Goal: Information Seeking & Learning: Learn about a topic

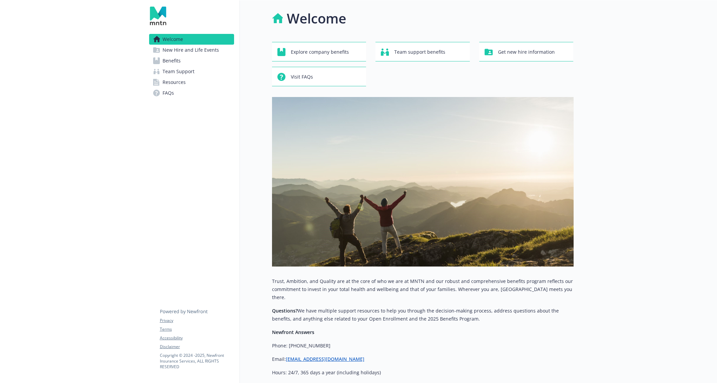
click at [172, 59] on span "Benefits" at bounding box center [172, 60] width 18 height 11
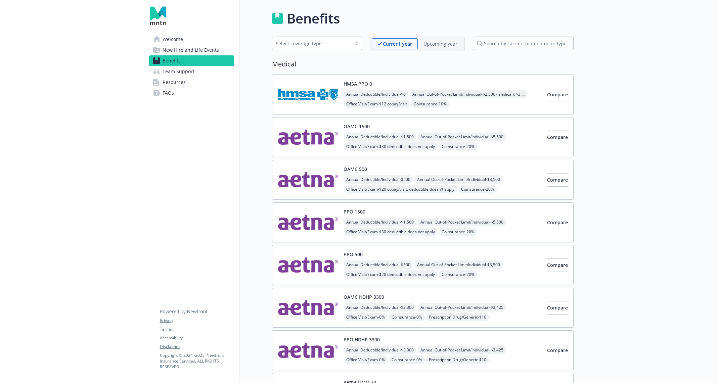
click at [391, 254] on div "PPO 500 Annual Deductible/Individual - $500 Annual Out-of-Pocket Limit/Individu…" at bounding box center [442, 265] width 198 height 29
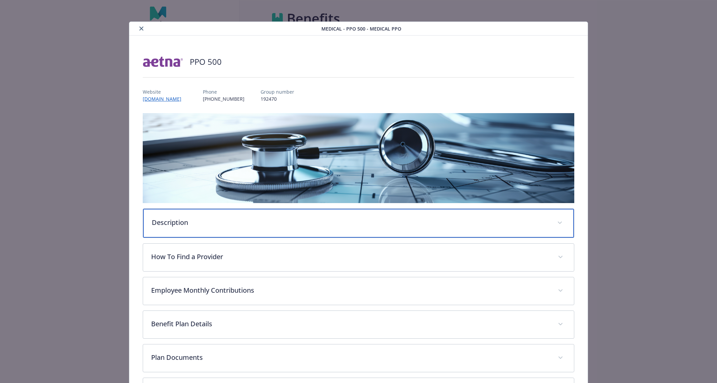
click at [334, 224] on p "Description" at bounding box center [350, 223] width 397 height 10
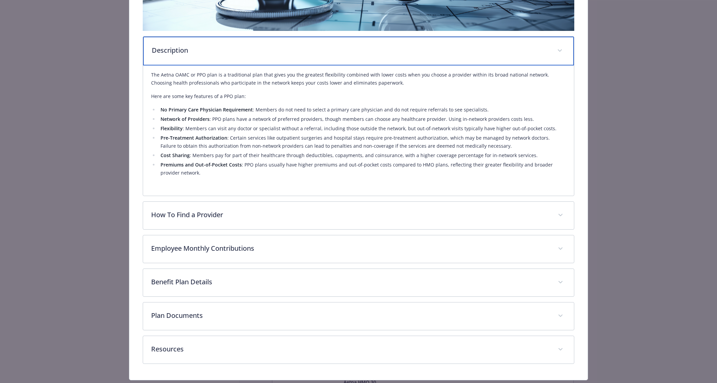
scroll to position [188, 0]
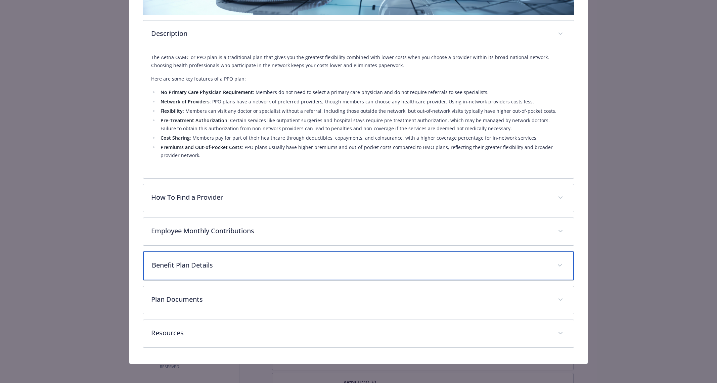
click at [300, 264] on p "Benefit Plan Details" at bounding box center [350, 265] width 397 height 10
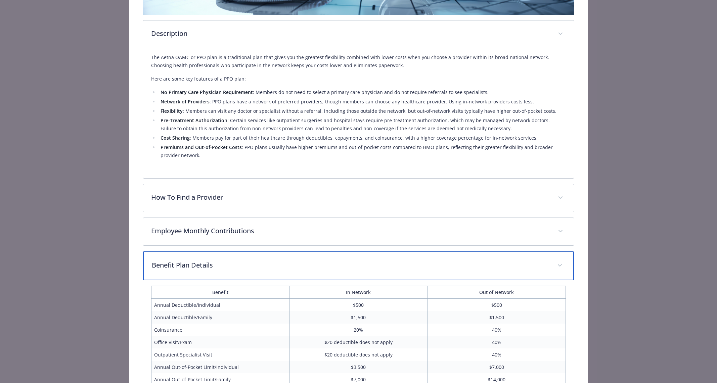
click at [274, 264] on p "Benefit Plan Details" at bounding box center [350, 265] width 397 height 10
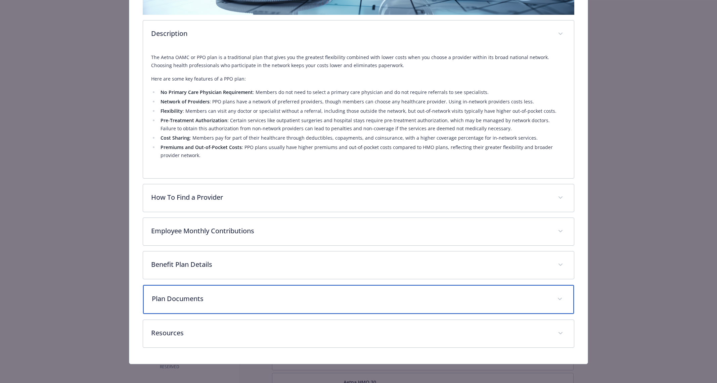
click at [272, 290] on div "Plan Documents" at bounding box center [358, 299] width 430 height 29
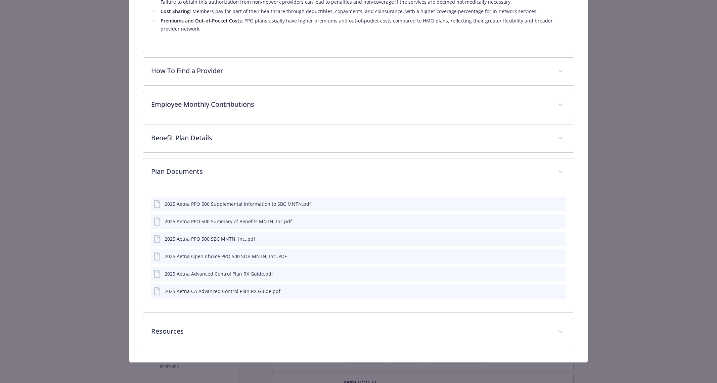
scroll to position [314, 0]
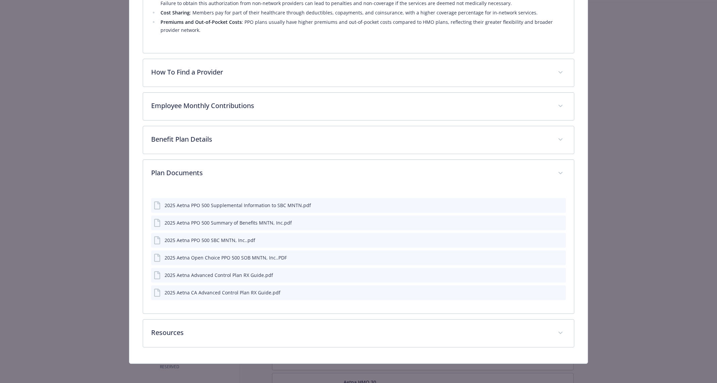
click at [562, 239] on icon "preview file" at bounding box center [559, 239] width 6 height 5
click at [560, 272] on icon "preview file" at bounding box center [559, 274] width 6 height 5
click at [559, 274] on icon "preview file" at bounding box center [559, 274] width 6 height 5
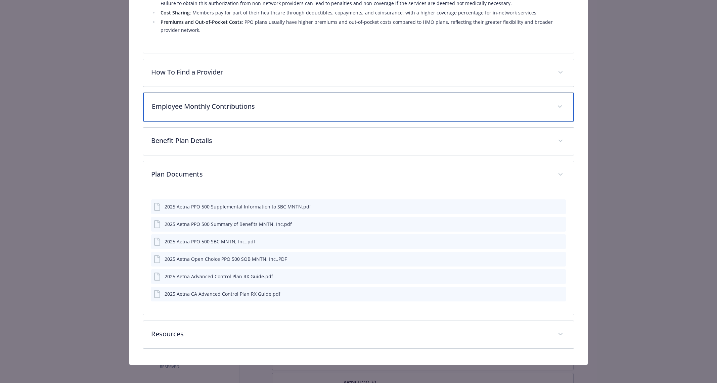
click at [401, 113] on div "Employee Monthly Contributions" at bounding box center [358, 107] width 430 height 29
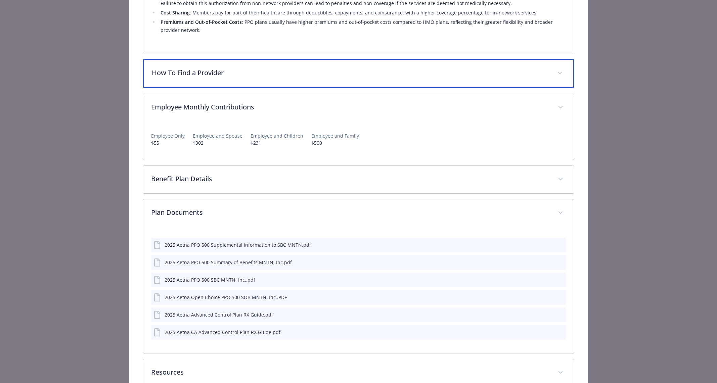
click at [381, 84] on div "How To Find a Provider" at bounding box center [358, 73] width 430 height 29
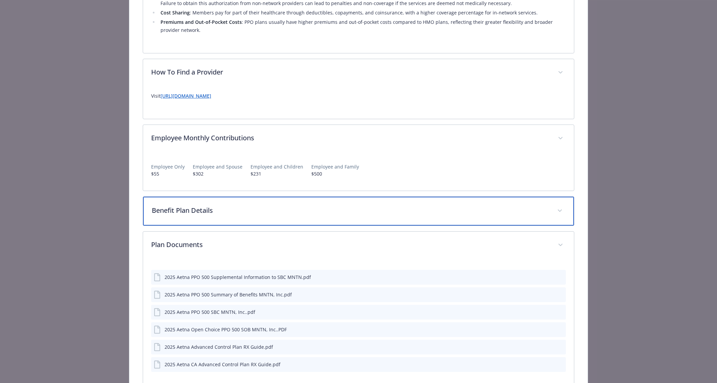
click at [363, 221] on div "Benefit Plan Details" at bounding box center [358, 211] width 430 height 29
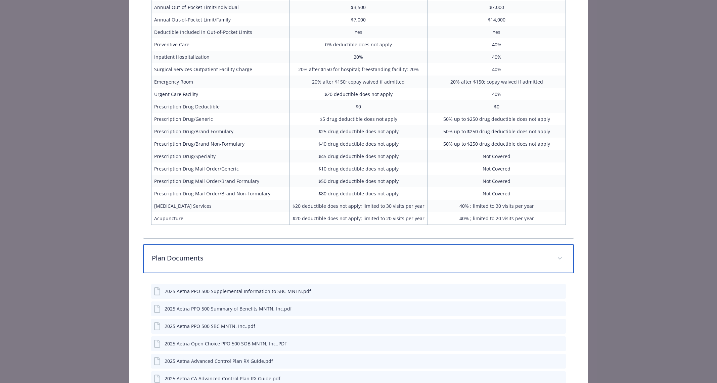
click at [353, 248] on div "Plan Documents" at bounding box center [358, 258] width 430 height 29
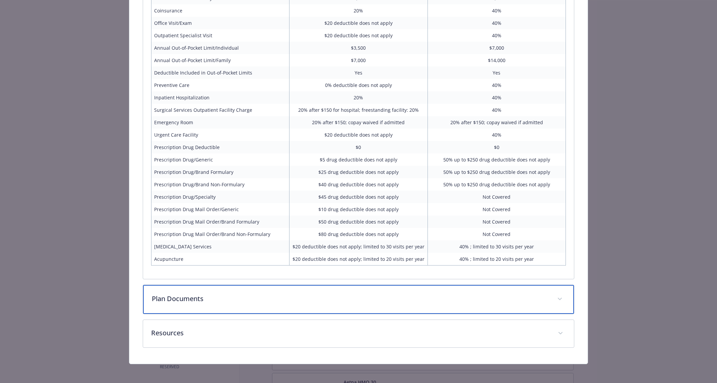
click at [354, 290] on div "Plan Documents" at bounding box center [358, 299] width 430 height 29
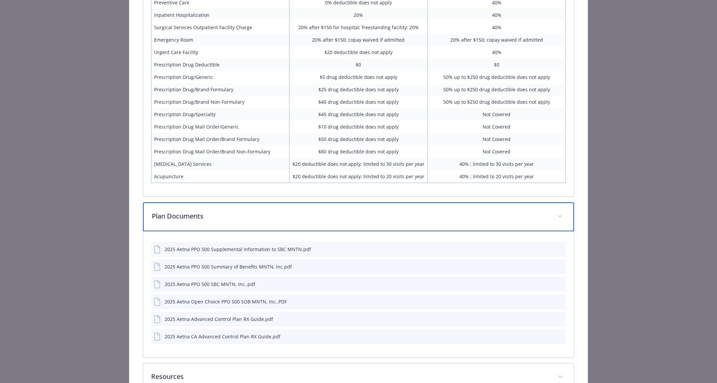
scroll to position [703, 0]
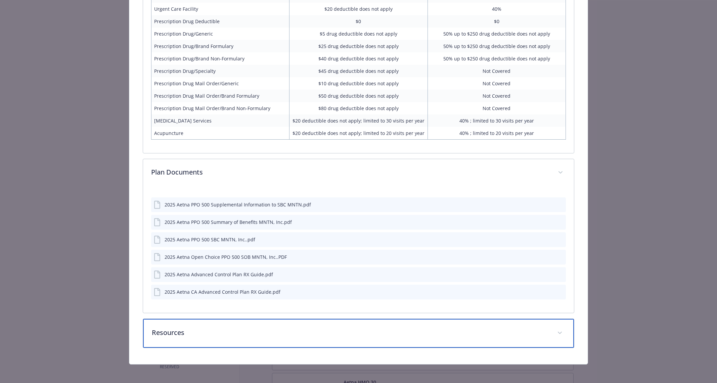
click at [350, 329] on p "Resources" at bounding box center [350, 333] width 397 height 10
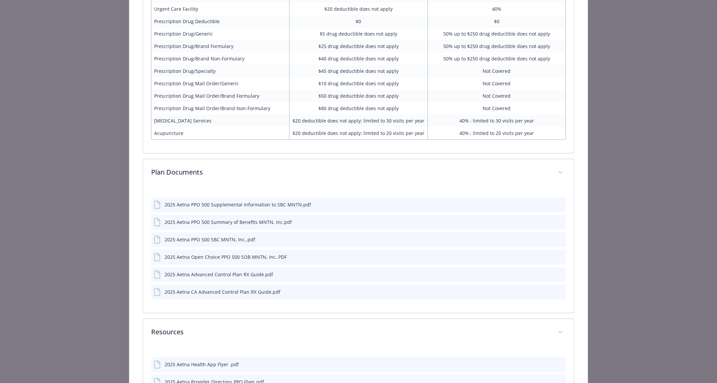
click at [558, 219] on icon "preview file" at bounding box center [559, 221] width 6 height 5
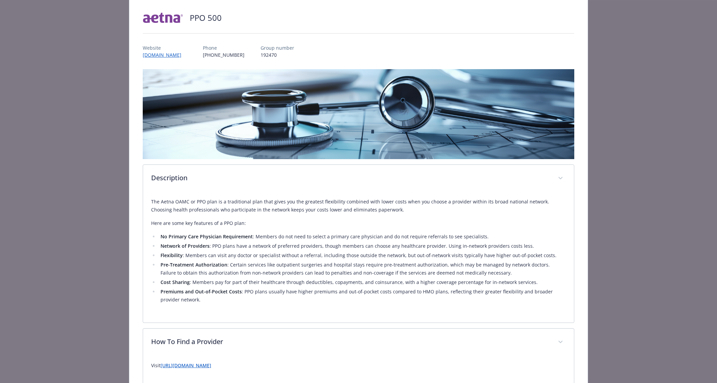
scroll to position [0, 0]
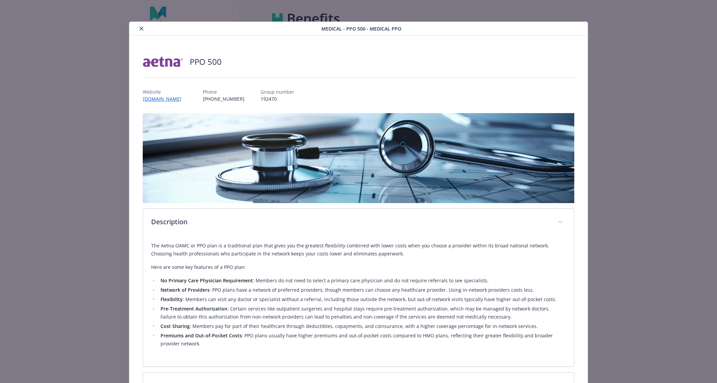
click at [141, 30] on icon "close" at bounding box center [141, 29] width 4 height 4
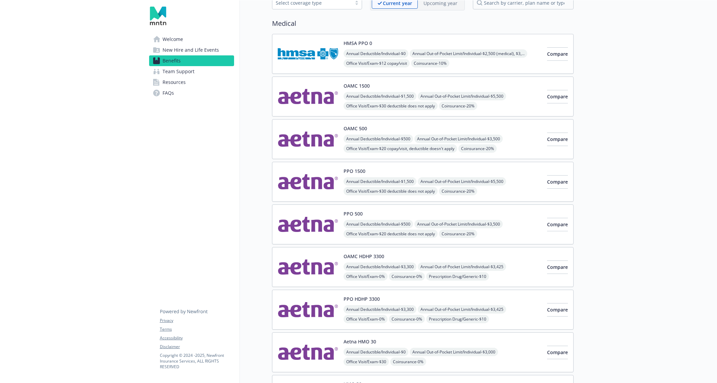
scroll to position [46, 0]
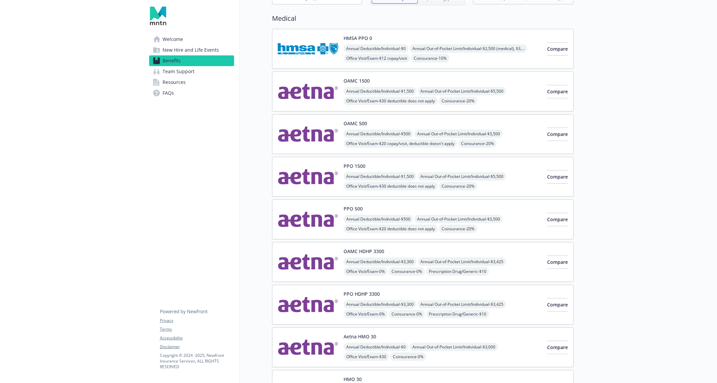
click at [320, 128] on img at bounding box center [308, 134] width 60 height 29
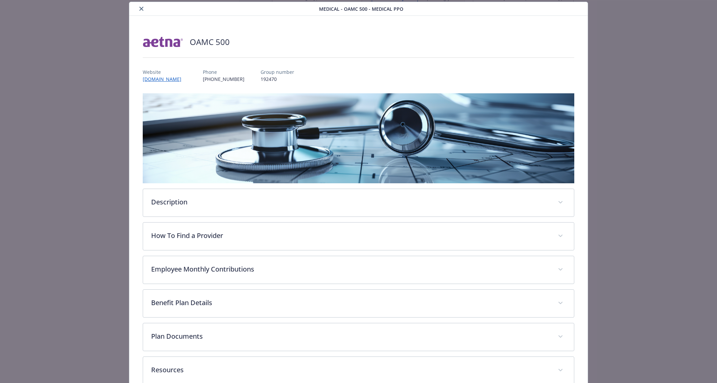
scroll to position [57, 0]
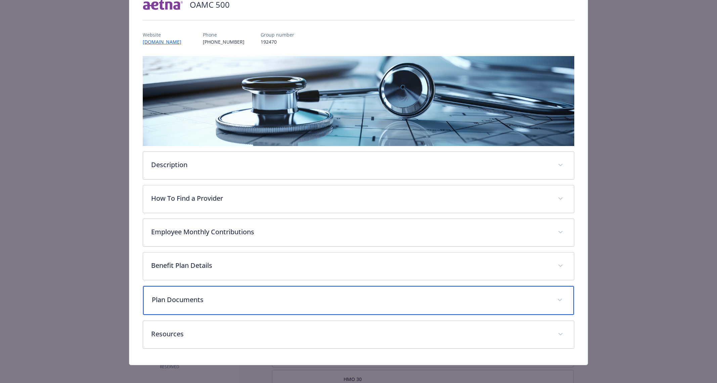
click at [301, 296] on p "Plan Documents" at bounding box center [350, 300] width 397 height 10
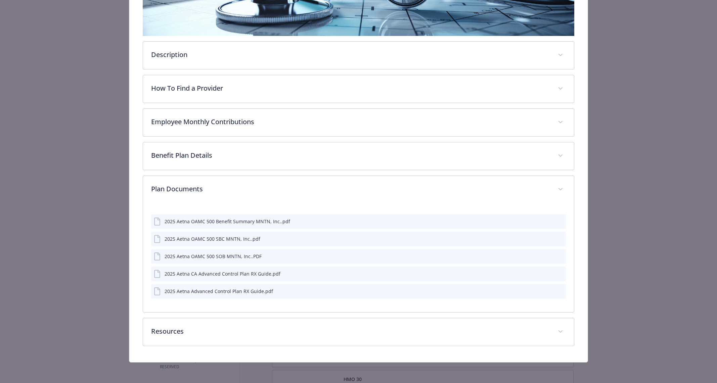
scroll to position [166, 0]
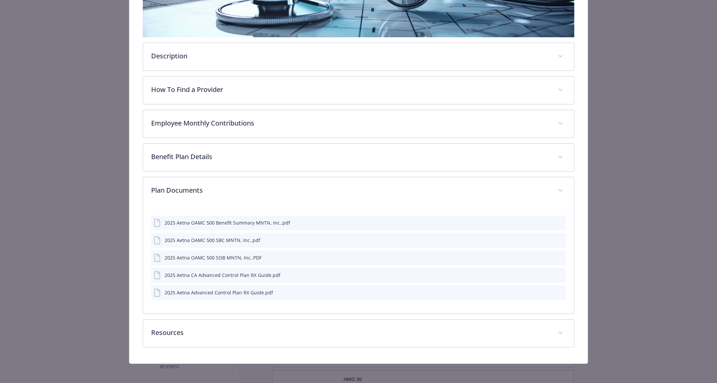
click at [559, 273] on icon "preview file" at bounding box center [559, 274] width 6 height 5
click at [560, 291] on icon "preview file" at bounding box center [559, 292] width 6 height 5
click at [561, 255] on icon "preview file" at bounding box center [559, 257] width 6 height 5
click at [558, 238] on icon "preview file" at bounding box center [559, 239] width 6 height 5
click at [558, 221] on icon "preview file" at bounding box center [559, 222] width 6 height 5
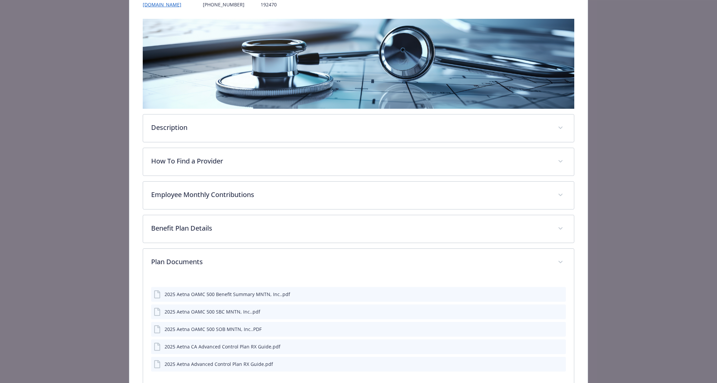
scroll to position [0, 0]
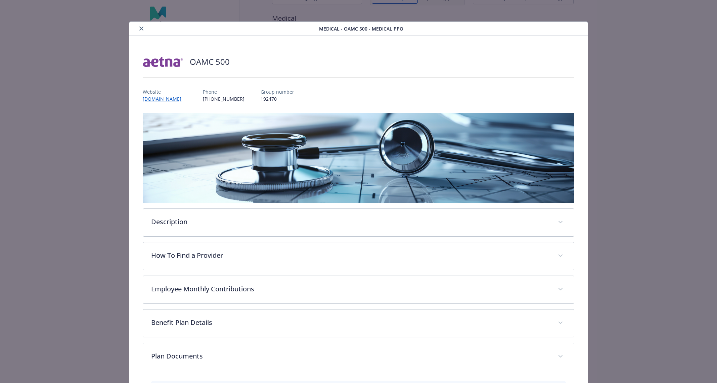
click at [142, 29] on icon "close" at bounding box center [141, 29] width 4 height 4
